Goal: Check status

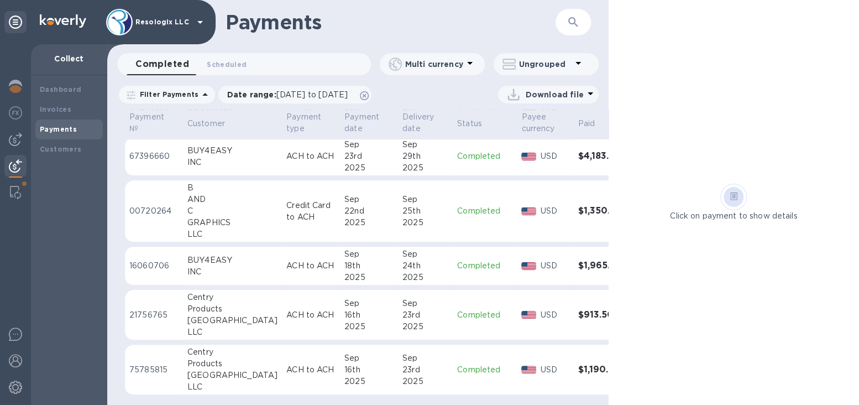
scroll to position [346, 0]
click at [369, 95] on icon at bounding box center [364, 95] width 9 height 9
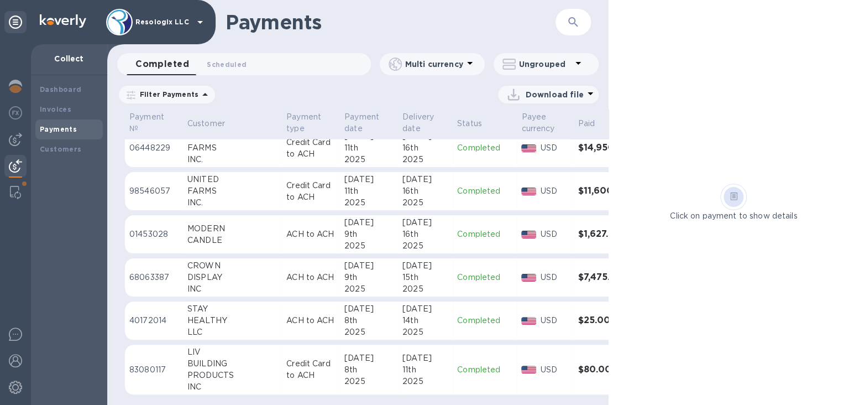
scroll to position [1807, 0]
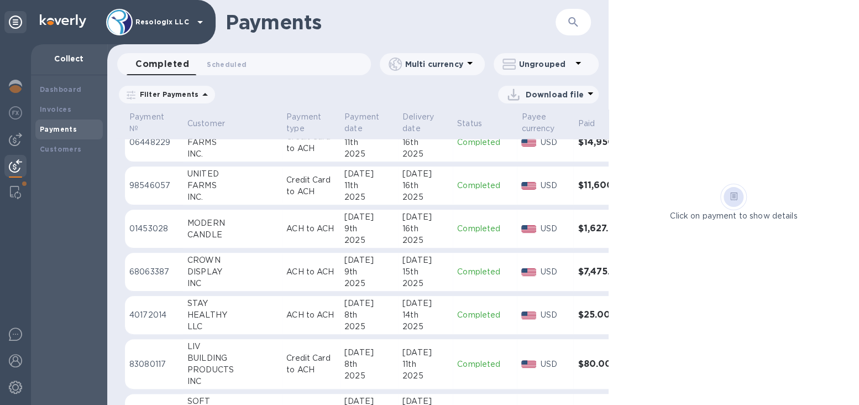
click at [578, 316] on h3 "$25.00" at bounding box center [604, 315] width 53 height 11
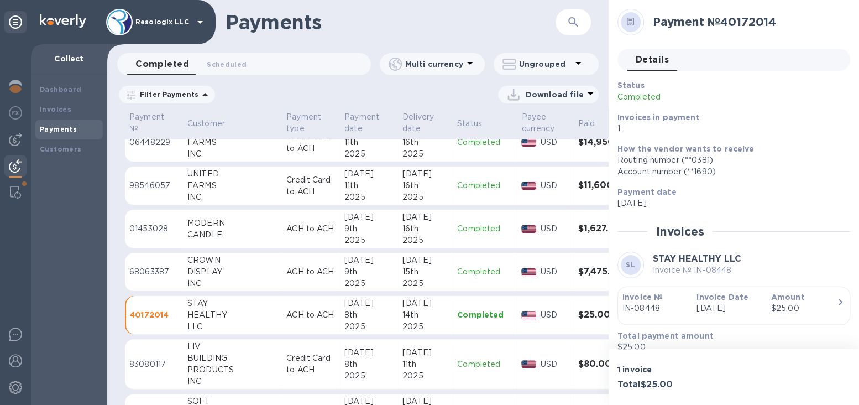
scroll to position [43, 0]
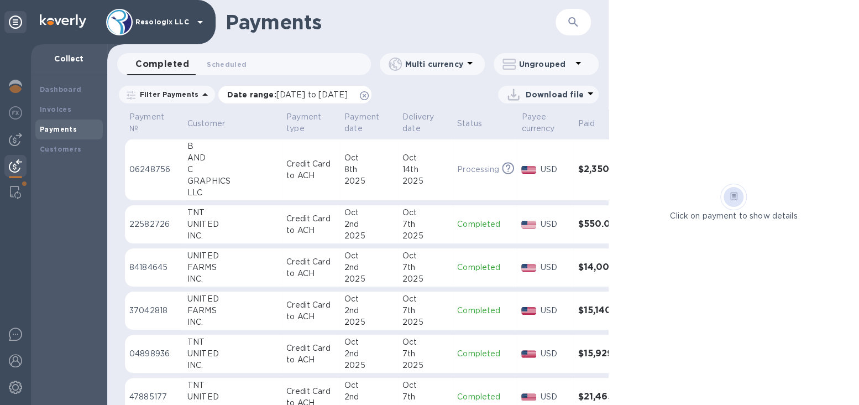
click at [369, 95] on icon at bounding box center [364, 95] width 9 height 9
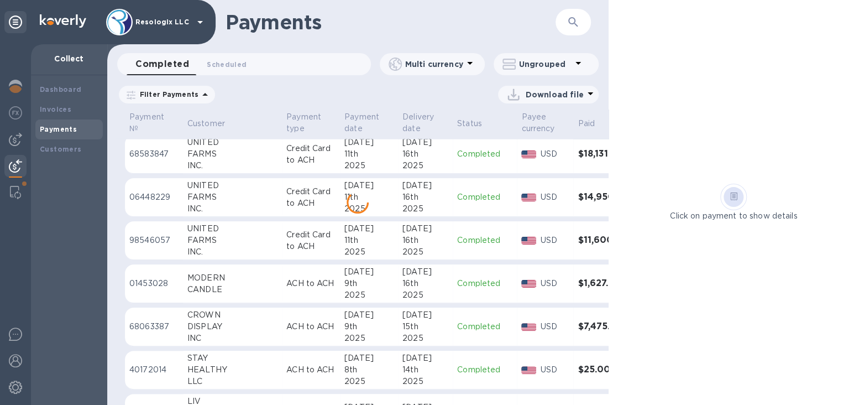
scroll to position [1807, 0]
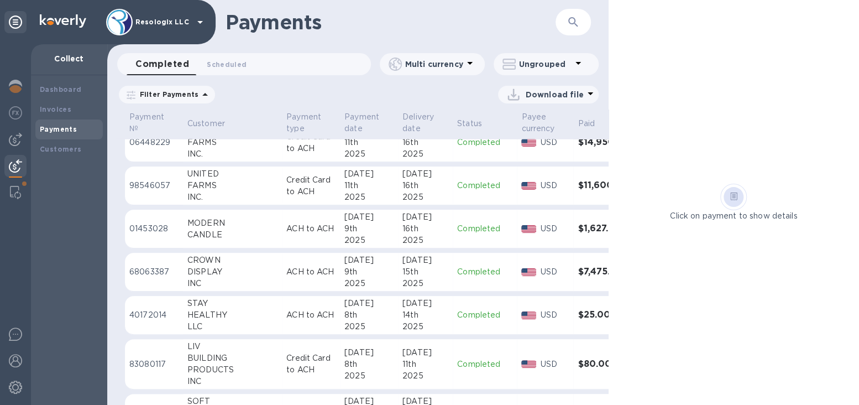
click at [462, 312] on p "Completed" at bounding box center [484, 315] width 55 height 12
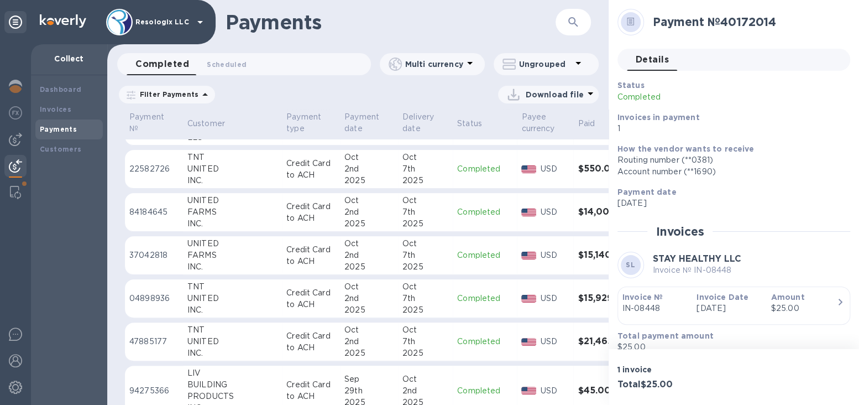
scroll to position [38, 0]
